Goal: Information Seeking & Learning: Learn about a topic

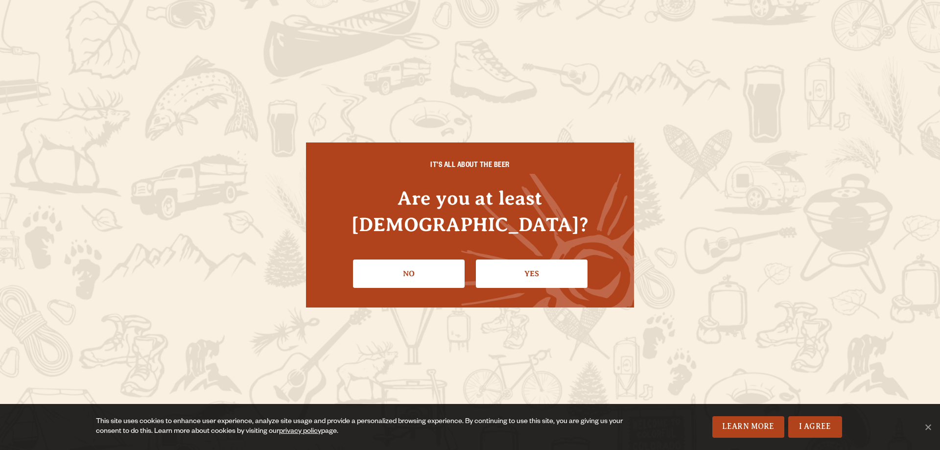
click at [547, 261] on link "Yes" at bounding box center [532, 274] width 112 height 28
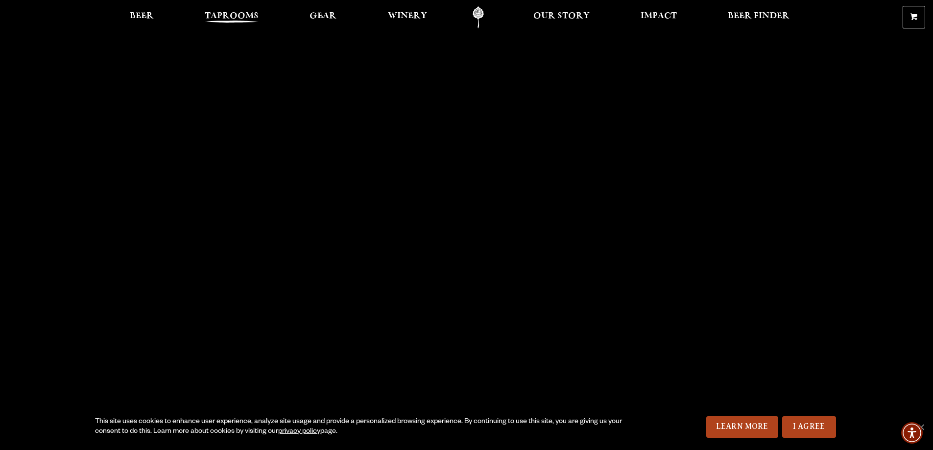
click at [222, 16] on span "Taprooms" at bounding box center [232, 16] width 54 height 8
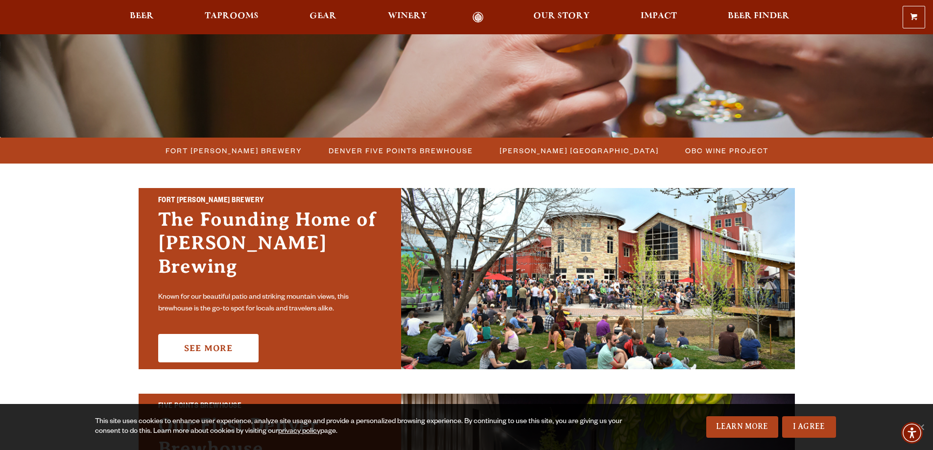
scroll to position [245, 0]
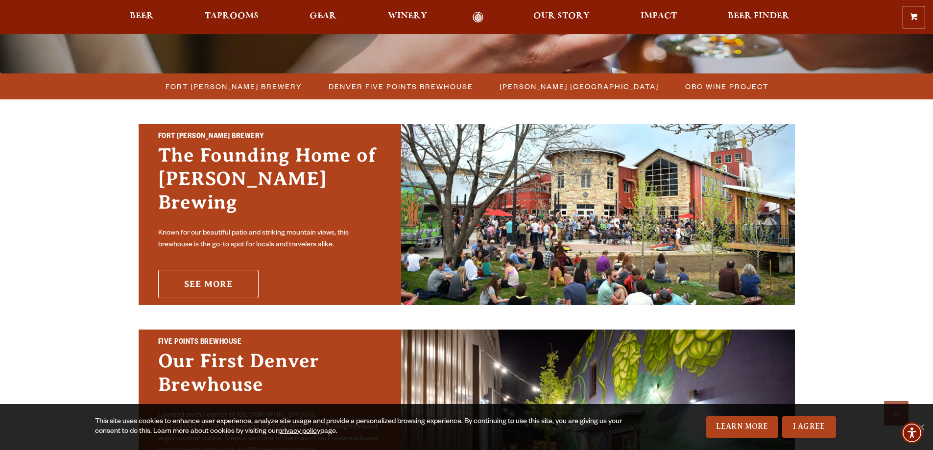
click at [189, 274] on link "See More" at bounding box center [208, 284] width 100 height 28
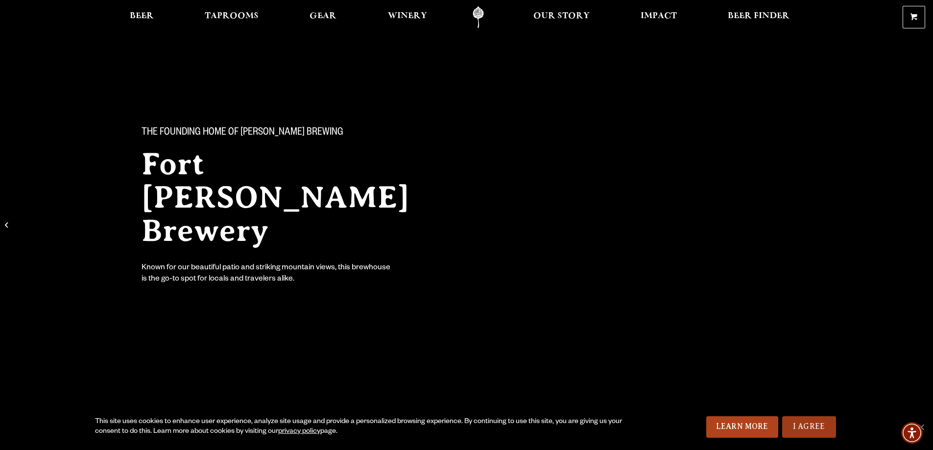
click at [803, 425] on link "I Agree" at bounding box center [809, 427] width 54 height 22
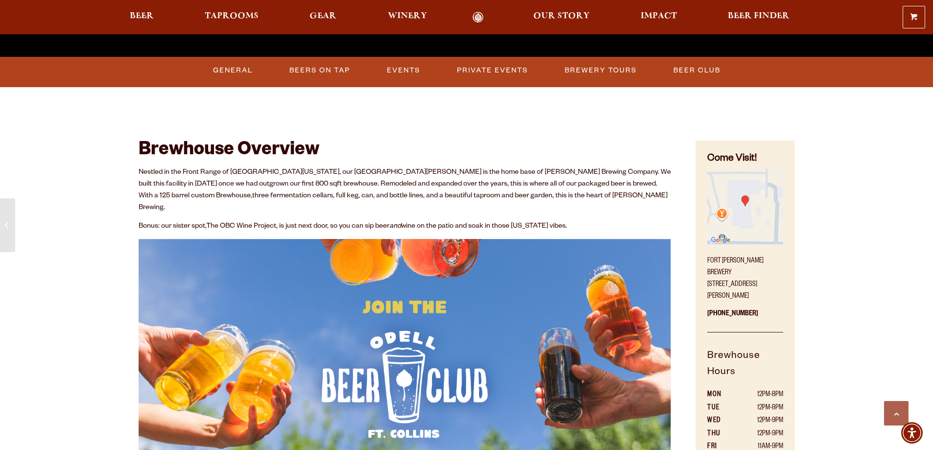
scroll to position [392, 0]
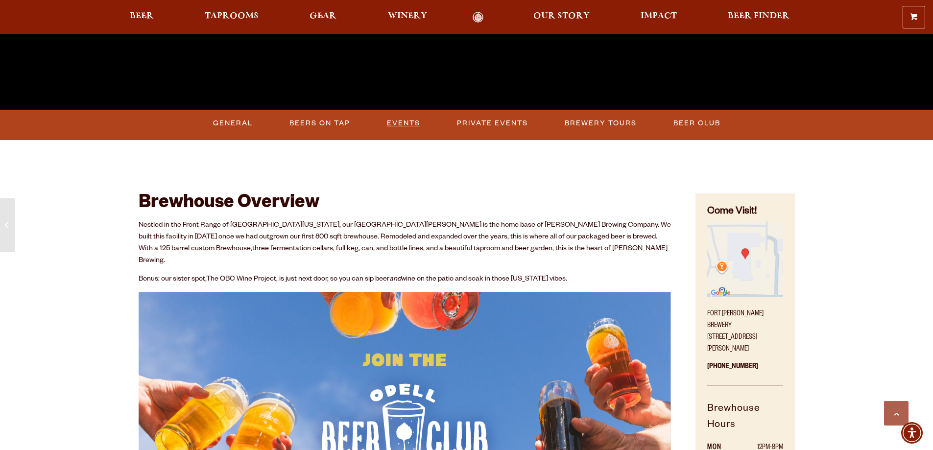
click at [409, 121] on link "Events" at bounding box center [403, 123] width 41 height 23
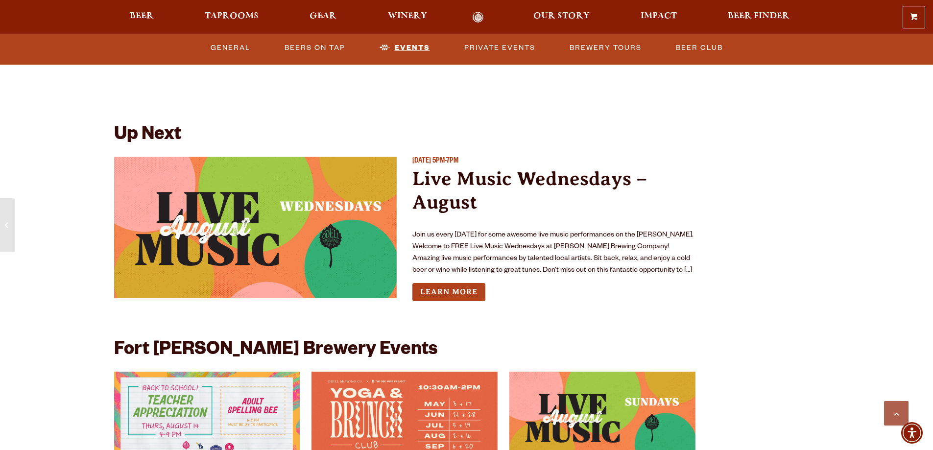
scroll to position [2250, 0]
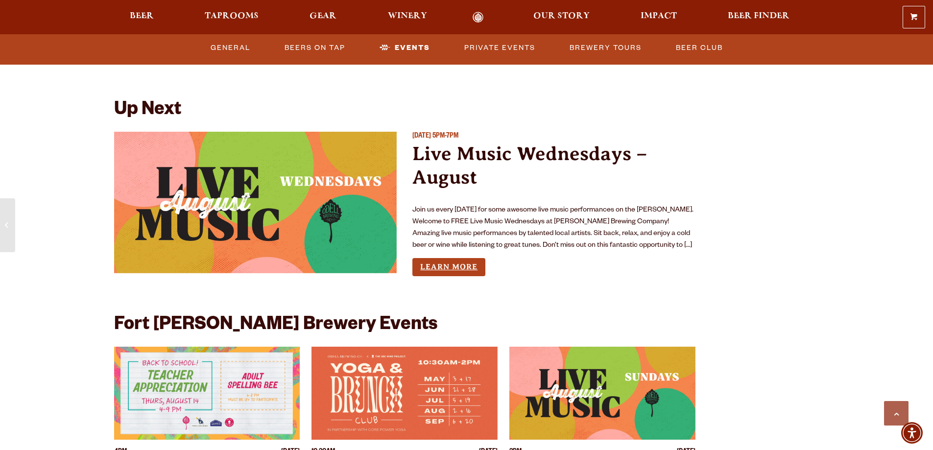
click at [442, 258] on link "Learn More" at bounding box center [448, 267] width 73 height 18
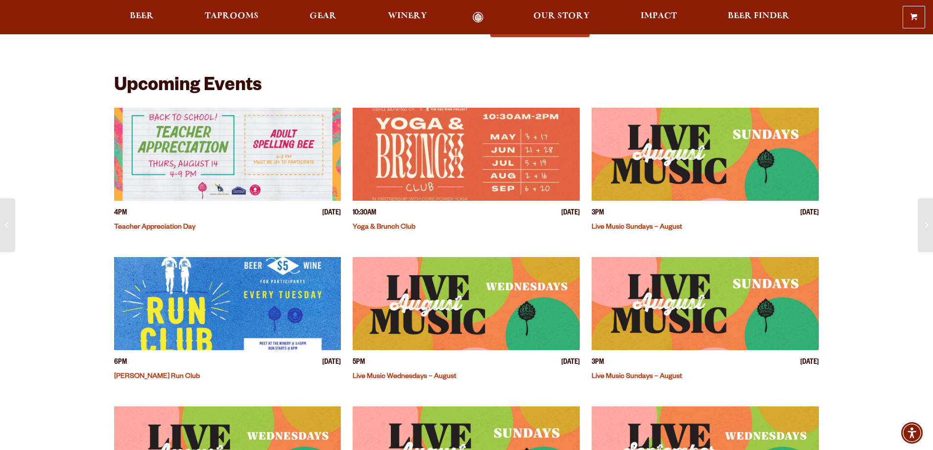
scroll to position [245, 0]
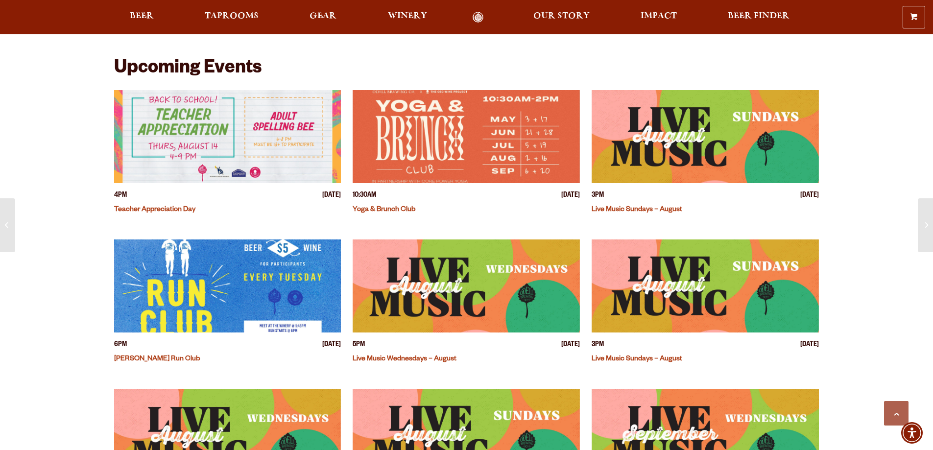
click at [416, 288] on img "View event details" at bounding box center [466, 285] width 227 height 93
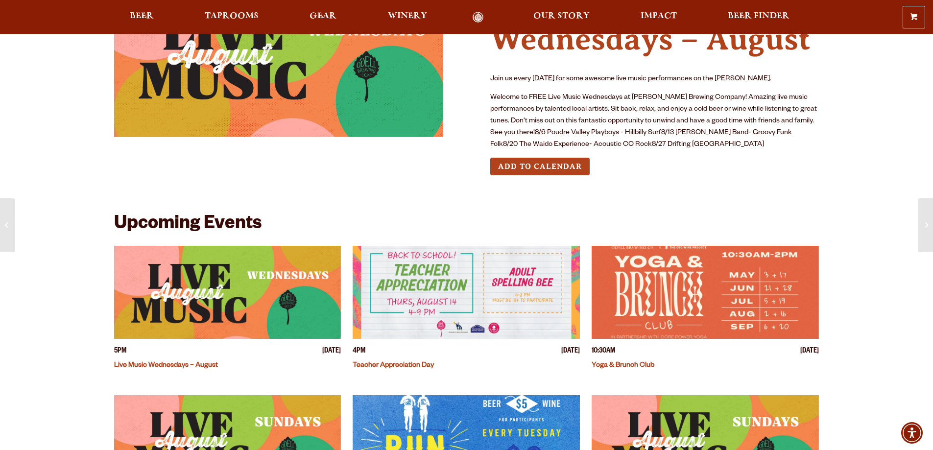
scroll to position [147, 0]
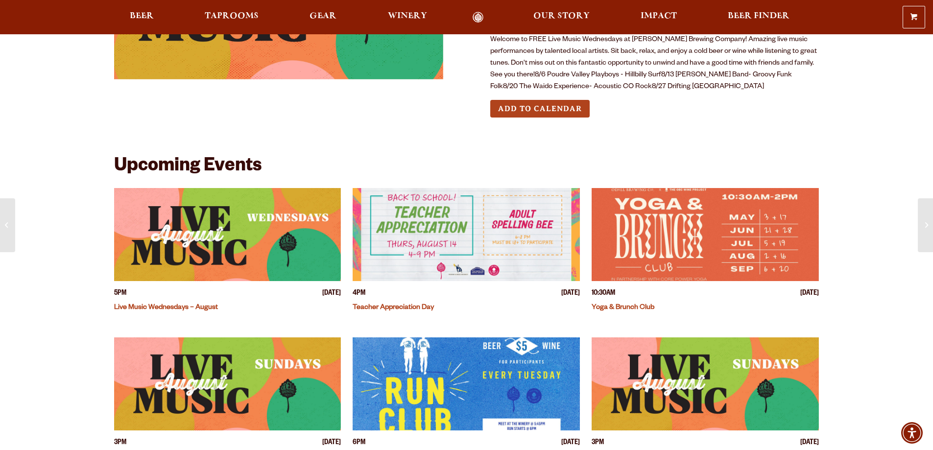
click at [256, 251] on img "View event details" at bounding box center [227, 234] width 227 height 93
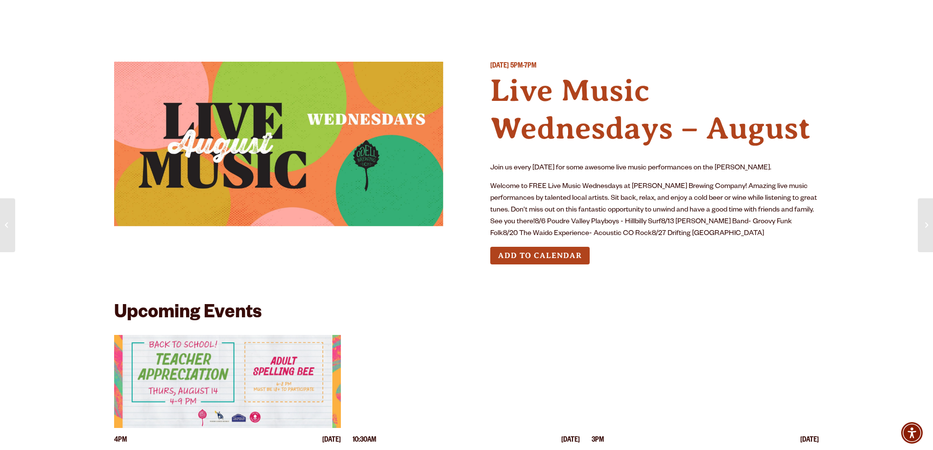
scroll to position [49, 0]
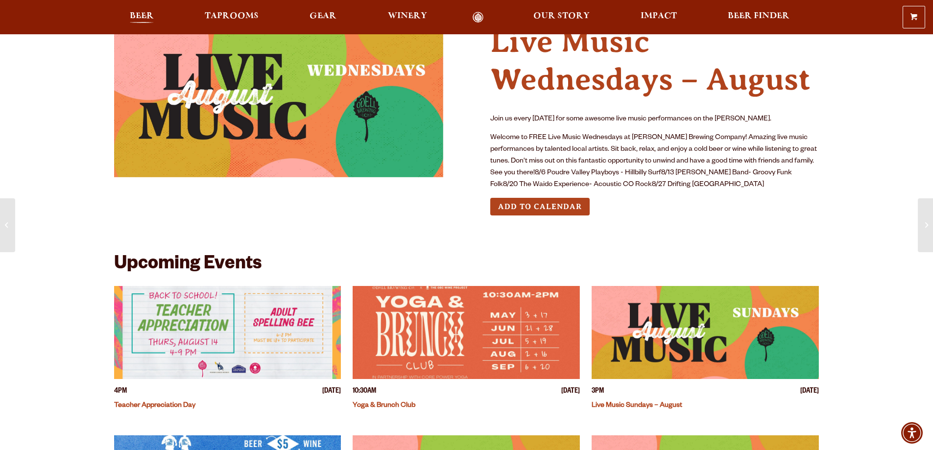
click at [135, 14] on span "Beer" at bounding box center [142, 16] width 24 height 8
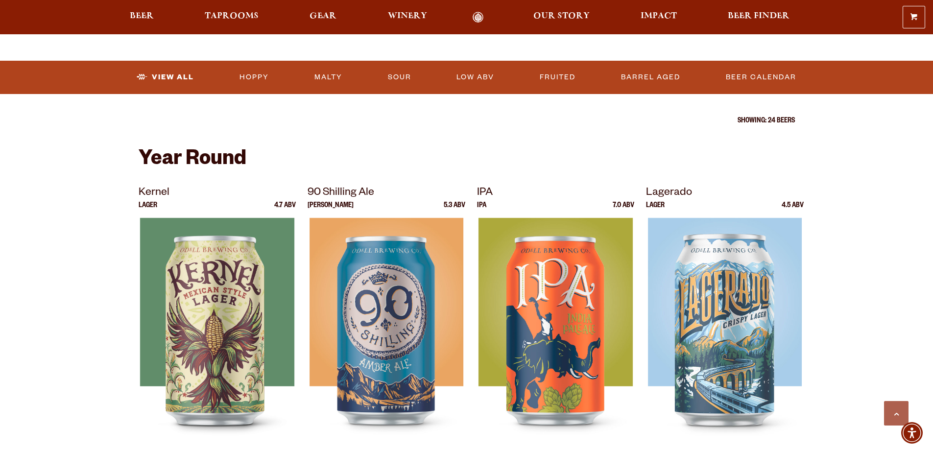
scroll to position [294, 0]
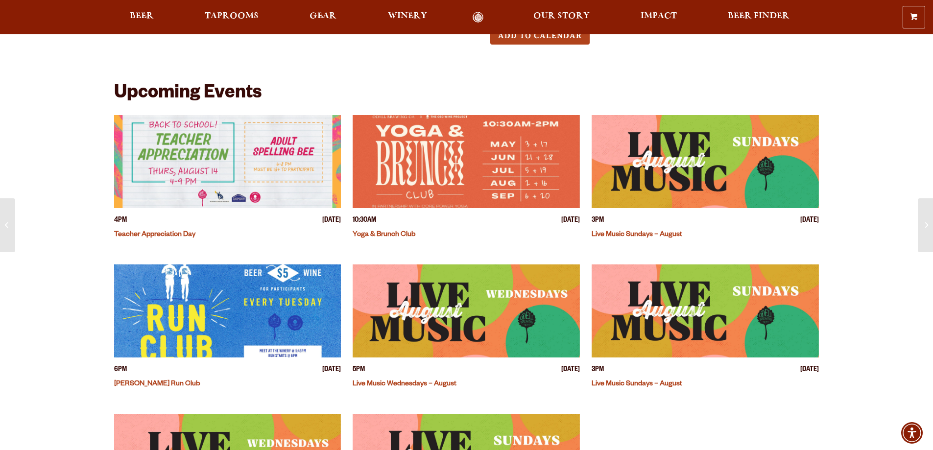
scroll to position [245, 0]
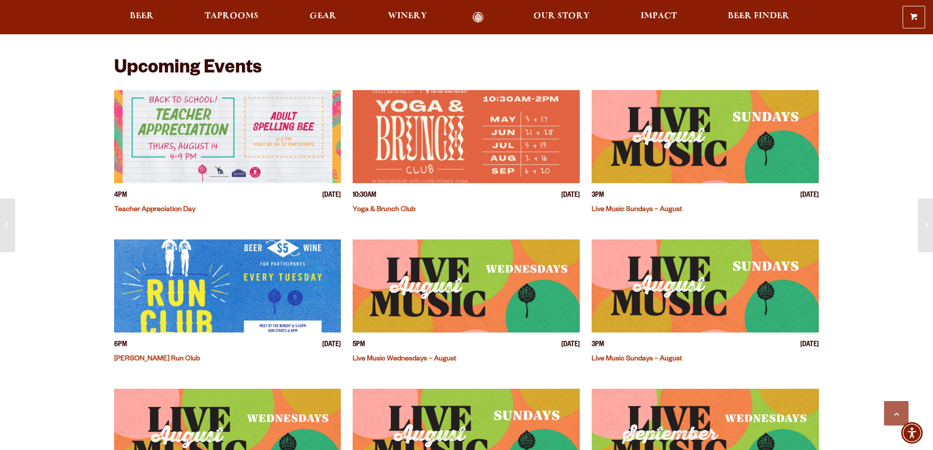
click at [431, 299] on img "View event details" at bounding box center [466, 285] width 227 height 93
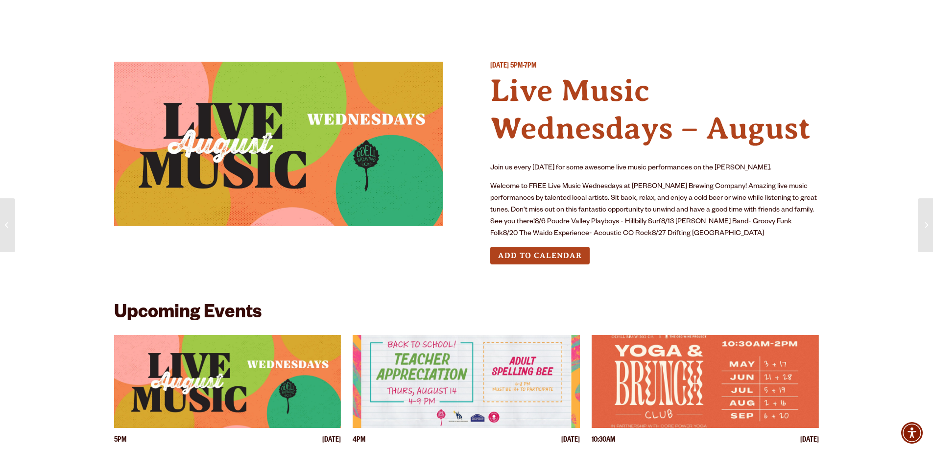
click at [248, 138] on img at bounding box center [278, 144] width 329 height 165
